Goal: Information Seeking & Learning: Learn about a topic

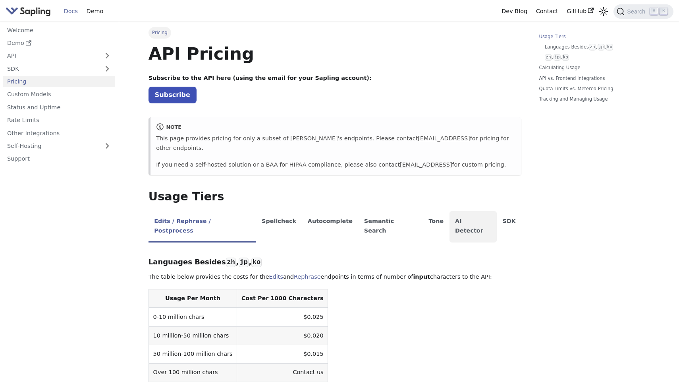
click at [450, 211] on li "AI Detector" at bounding box center [474, 226] width 48 height 31
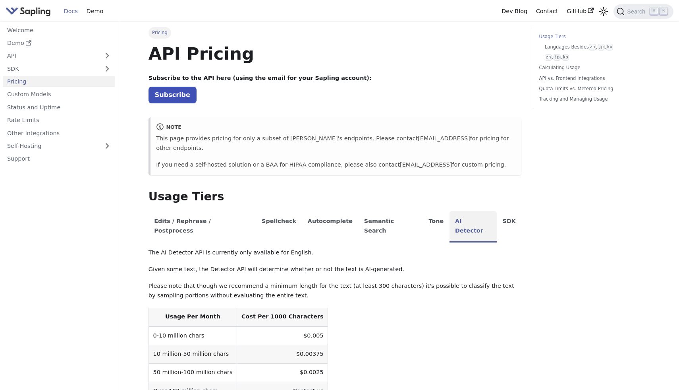
click at [450, 212] on li "AI Detector" at bounding box center [474, 226] width 48 height 31
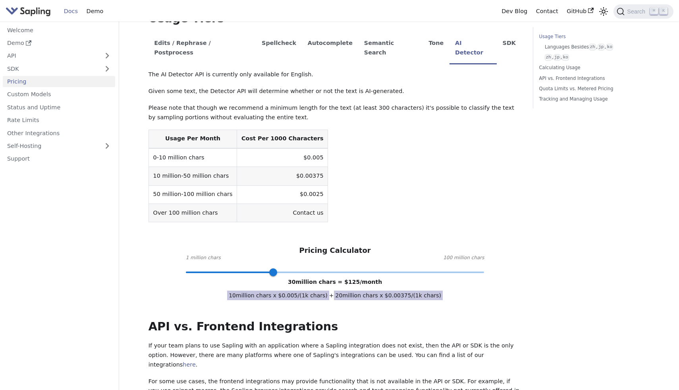
scroll to position [179, 0]
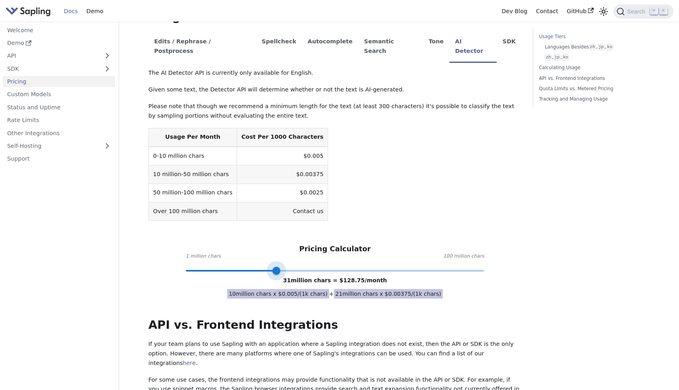
type input "100"
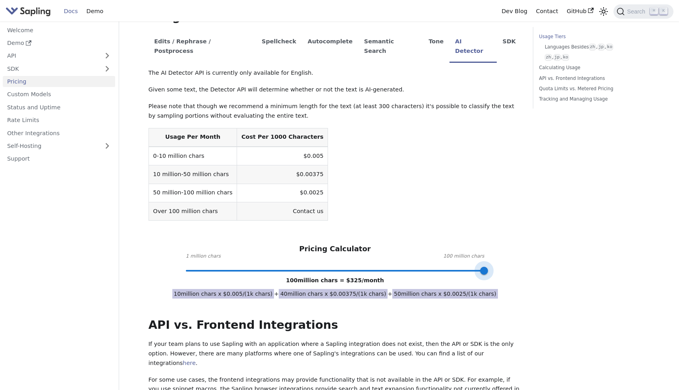
drag, startPoint x: 274, startPoint y: 252, endPoint x: 563, endPoint y: 235, distance: 288.8
click at [563, 235] on div "Pricing On this page API Pricing Subscribe to the API here (using the email for…" at bounding box center [399, 309] width 513 height 922
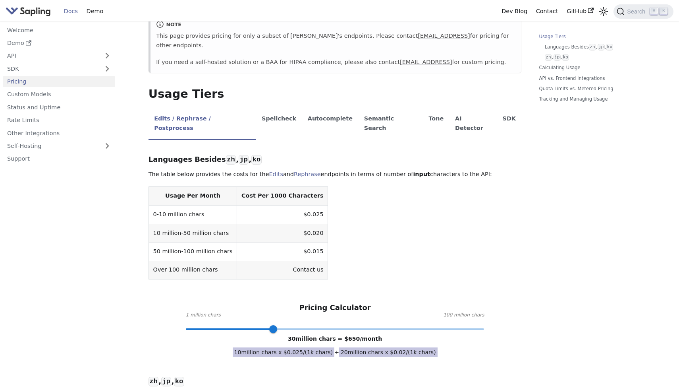
scroll to position [103, 0]
type input "10"
drag, startPoint x: 267, startPoint y: 307, endPoint x: 212, endPoint y: 307, distance: 55.6
click at [212, 324] on span at bounding box center [213, 328] width 8 height 8
